Goal: Task Accomplishment & Management: Manage account settings

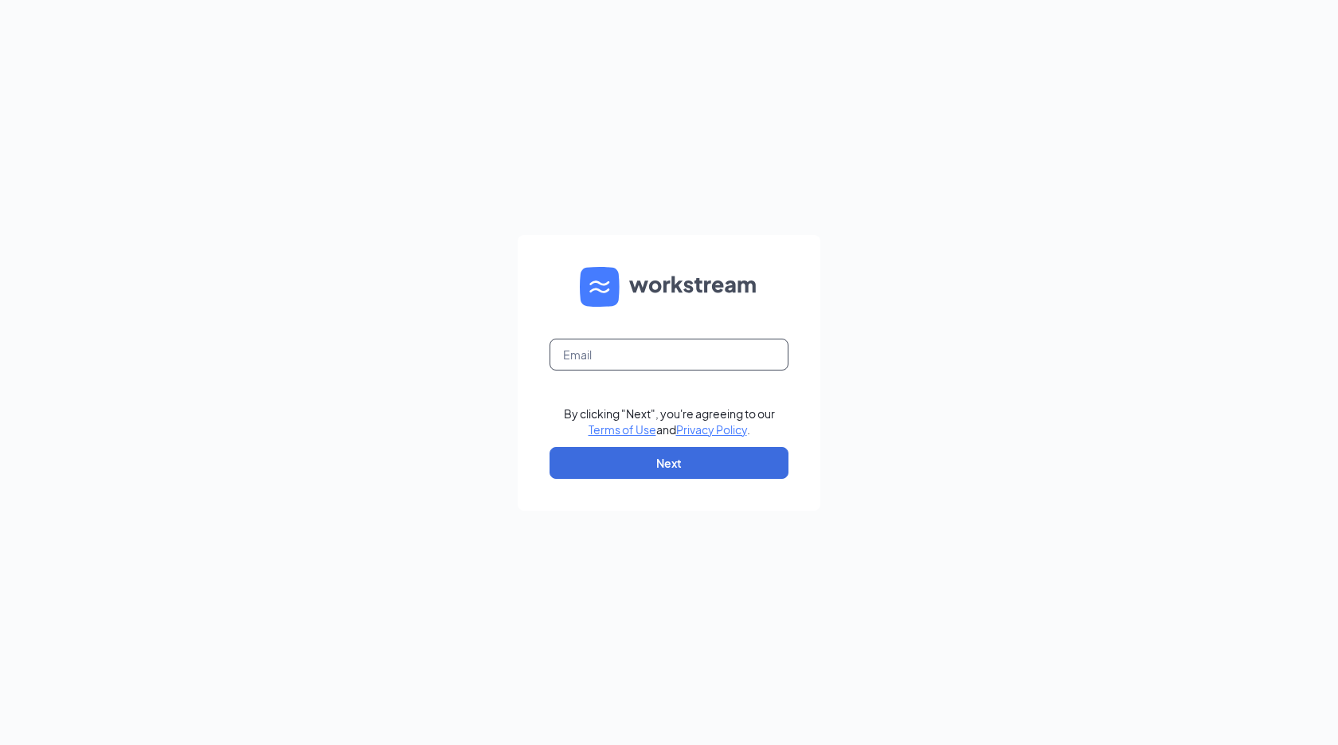
click at [675, 343] on input "text" at bounding box center [669, 355] width 239 height 32
type input "[PERSON_NAME][EMAIL_ADDRESS][PERSON_NAME][DOMAIN_NAME]"
click at [650, 470] on button "Next" at bounding box center [669, 463] width 239 height 32
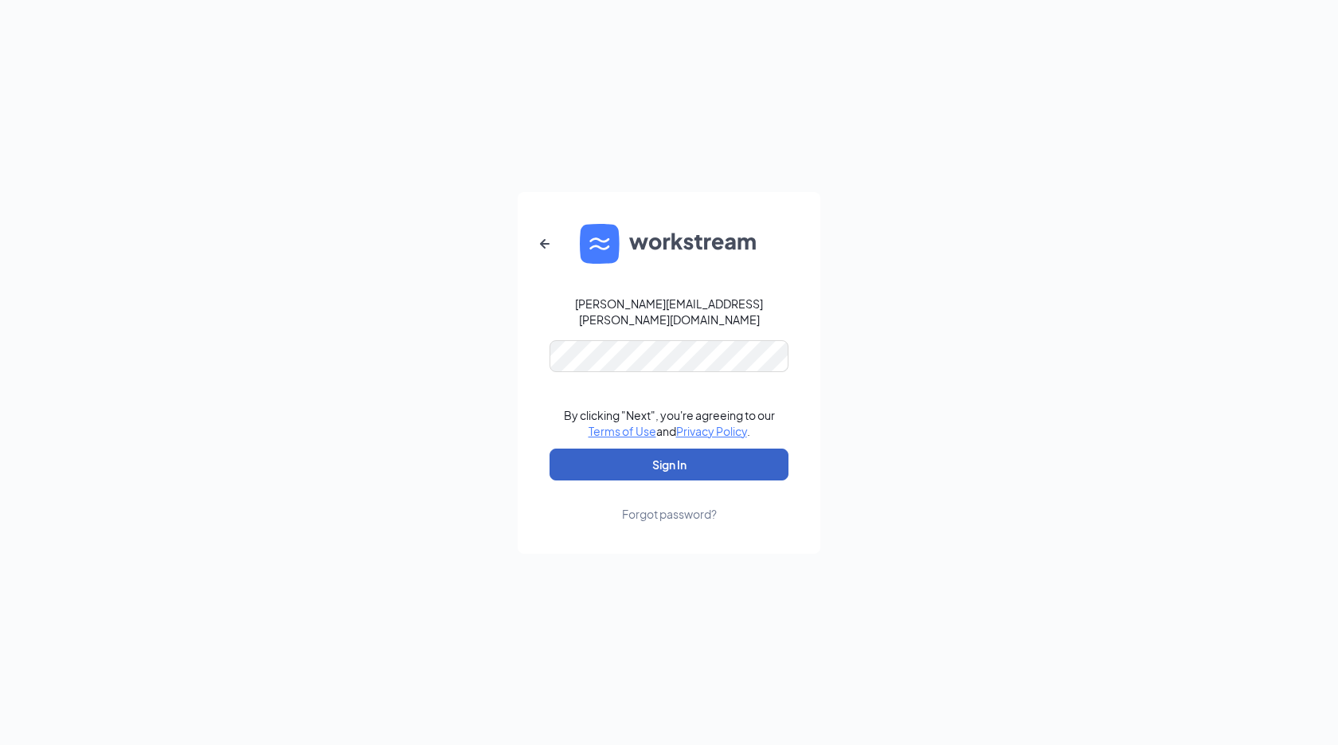
click at [656, 452] on button "Sign In" at bounding box center [669, 464] width 239 height 32
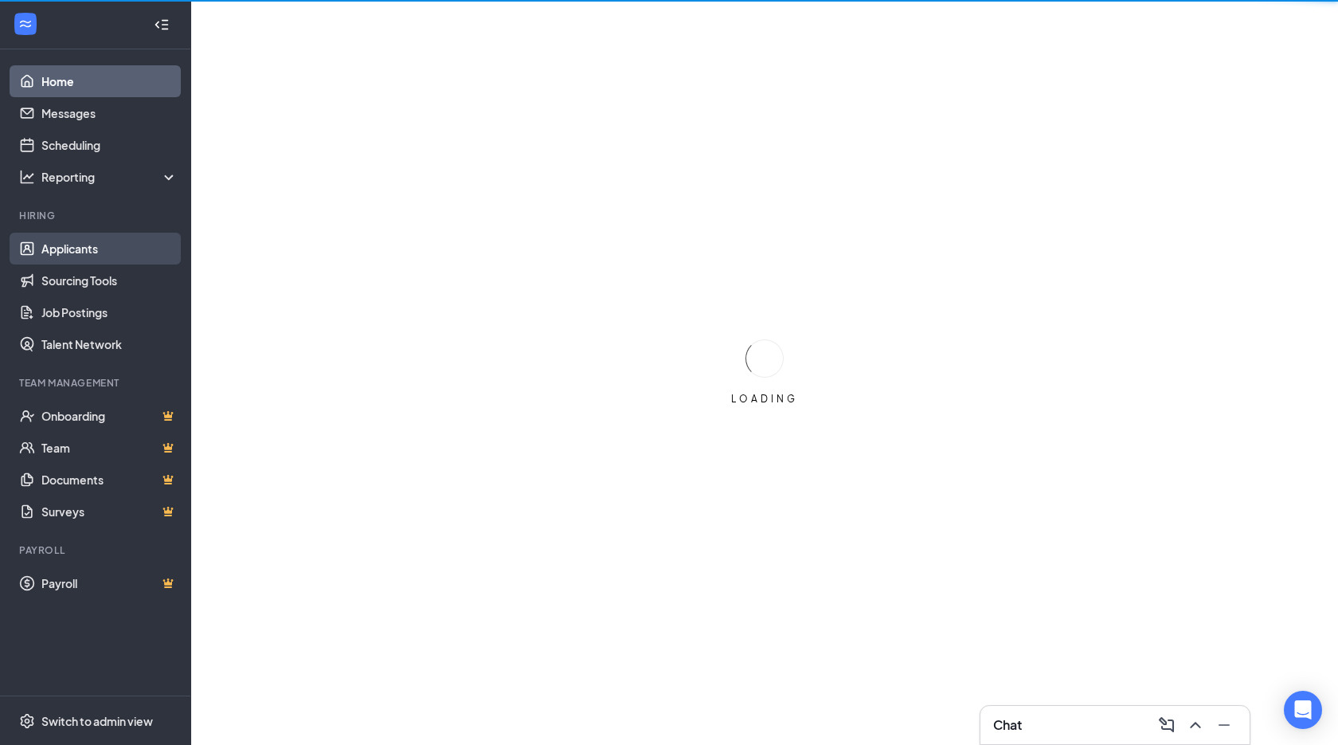
click at [84, 246] on link "Applicants" at bounding box center [109, 249] width 136 height 32
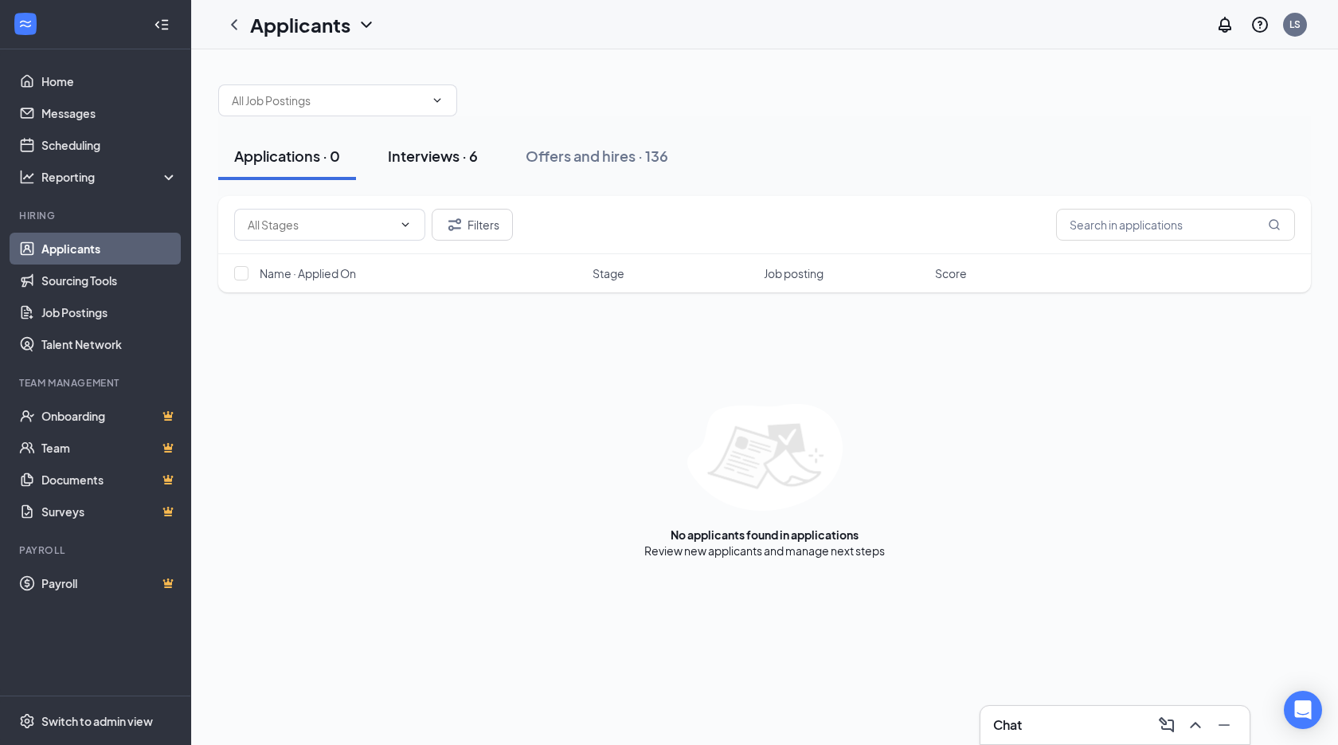
click at [419, 161] on div "Interviews · 6" at bounding box center [433, 156] width 90 height 20
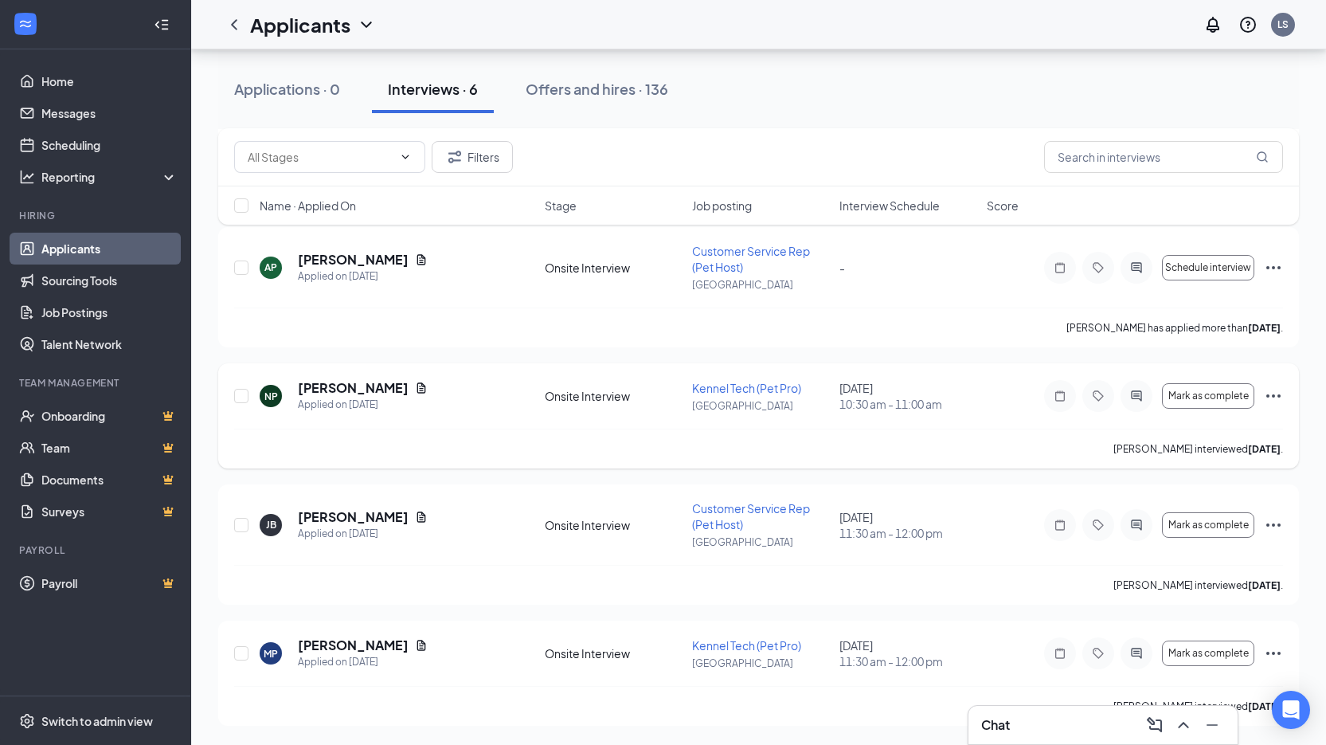
scroll to position [259, 0]
